Goal: Check status: Check status

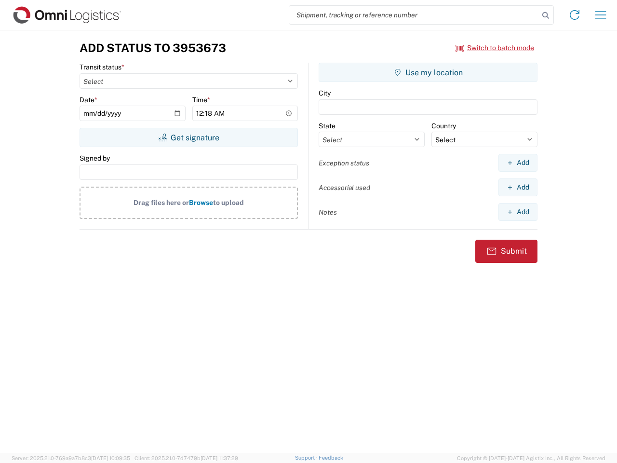
click at [414, 15] on input "search" at bounding box center [414, 15] width 250 height 18
click at [546, 15] on icon at bounding box center [545, 15] width 13 height 13
click at [575, 15] on icon at bounding box center [574, 14] width 15 height 15
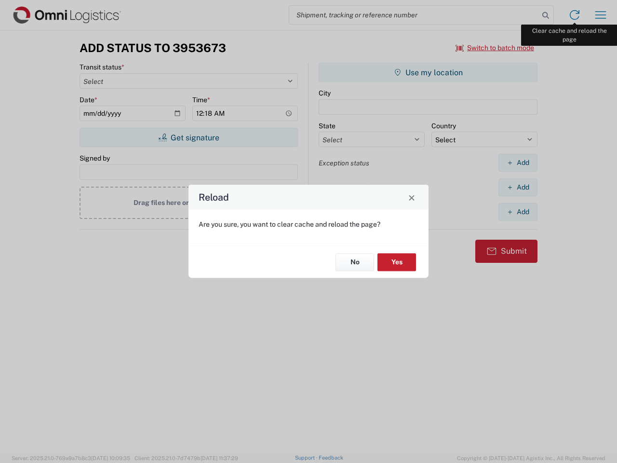
click at [601, 15] on div "Reload Are you sure, you want to clear cache and reload the page? No Yes" at bounding box center [308, 231] width 617 height 463
click at [495, 48] on div "Reload Are you sure, you want to clear cache and reload the page? No Yes" at bounding box center [308, 231] width 617 height 463
click at [188, 137] on div "Reload Are you sure, you want to clear cache and reload the page? No Yes" at bounding box center [308, 231] width 617 height 463
click at [428, 72] on div "Reload Are you sure, you want to clear cache and reload the page? No Yes" at bounding box center [308, 231] width 617 height 463
click at [518, 162] on div "Reload Are you sure, you want to clear cache and reload the page? No Yes" at bounding box center [308, 231] width 617 height 463
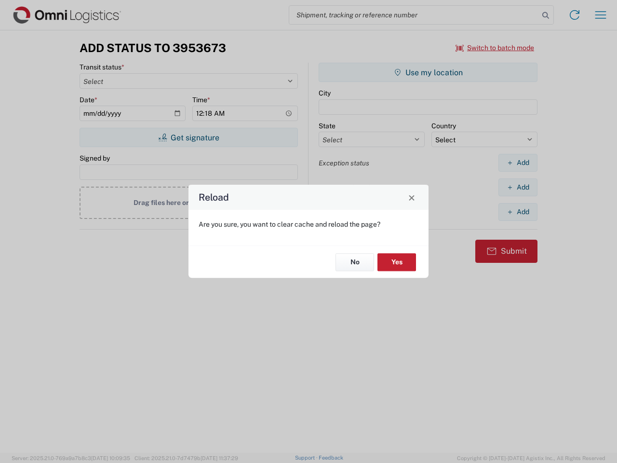
click at [518, 187] on div "Reload Are you sure, you want to clear cache and reload the page? No Yes" at bounding box center [308, 231] width 617 height 463
click at [518, 212] on div "Reload Are you sure, you want to clear cache and reload the page? No Yes" at bounding box center [308, 231] width 617 height 463
